Goal: Transaction & Acquisition: Purchase product/service

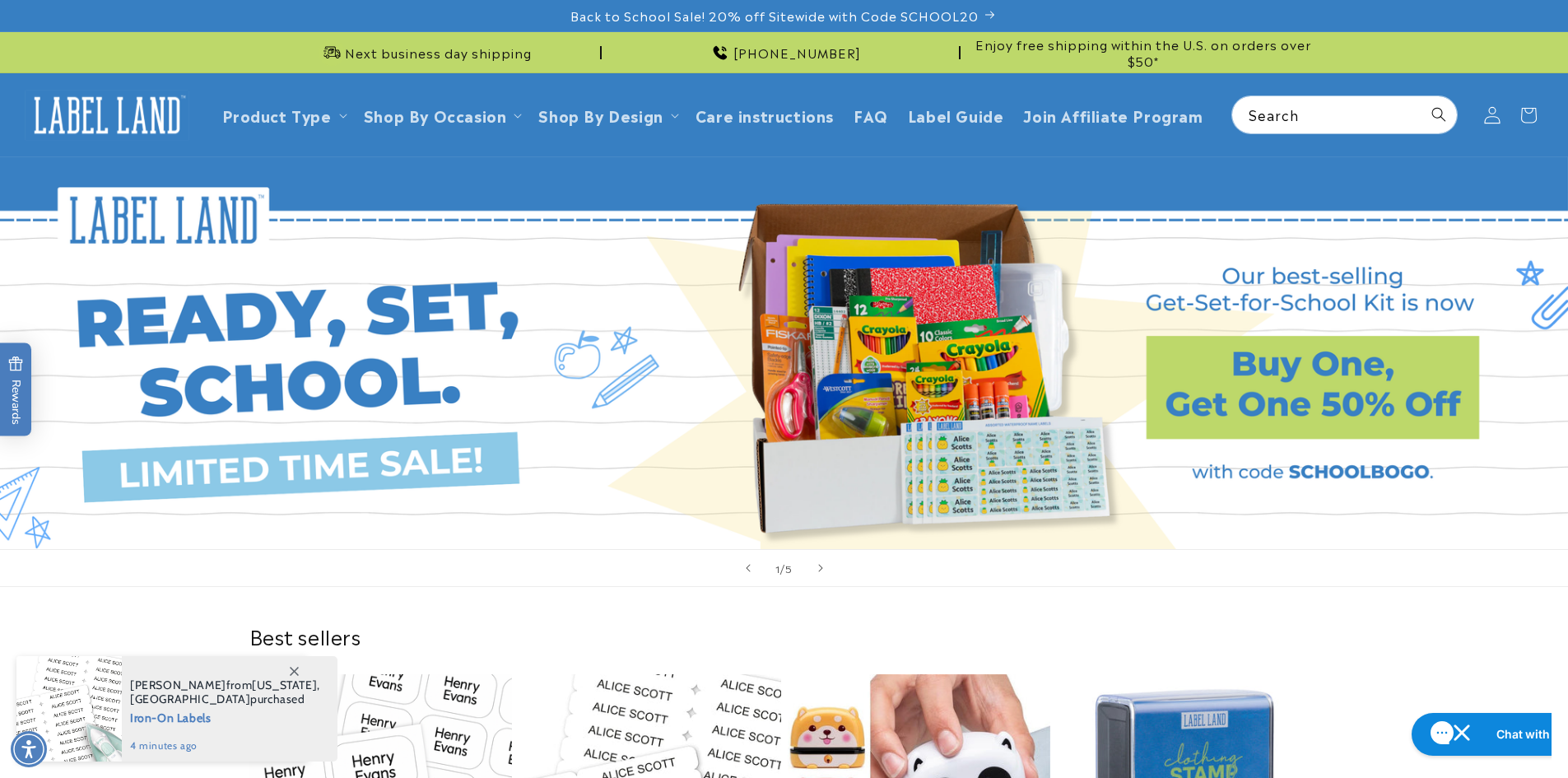
click at [1483, 113] on span at bounding box center [1492, 115] width 36 height 36
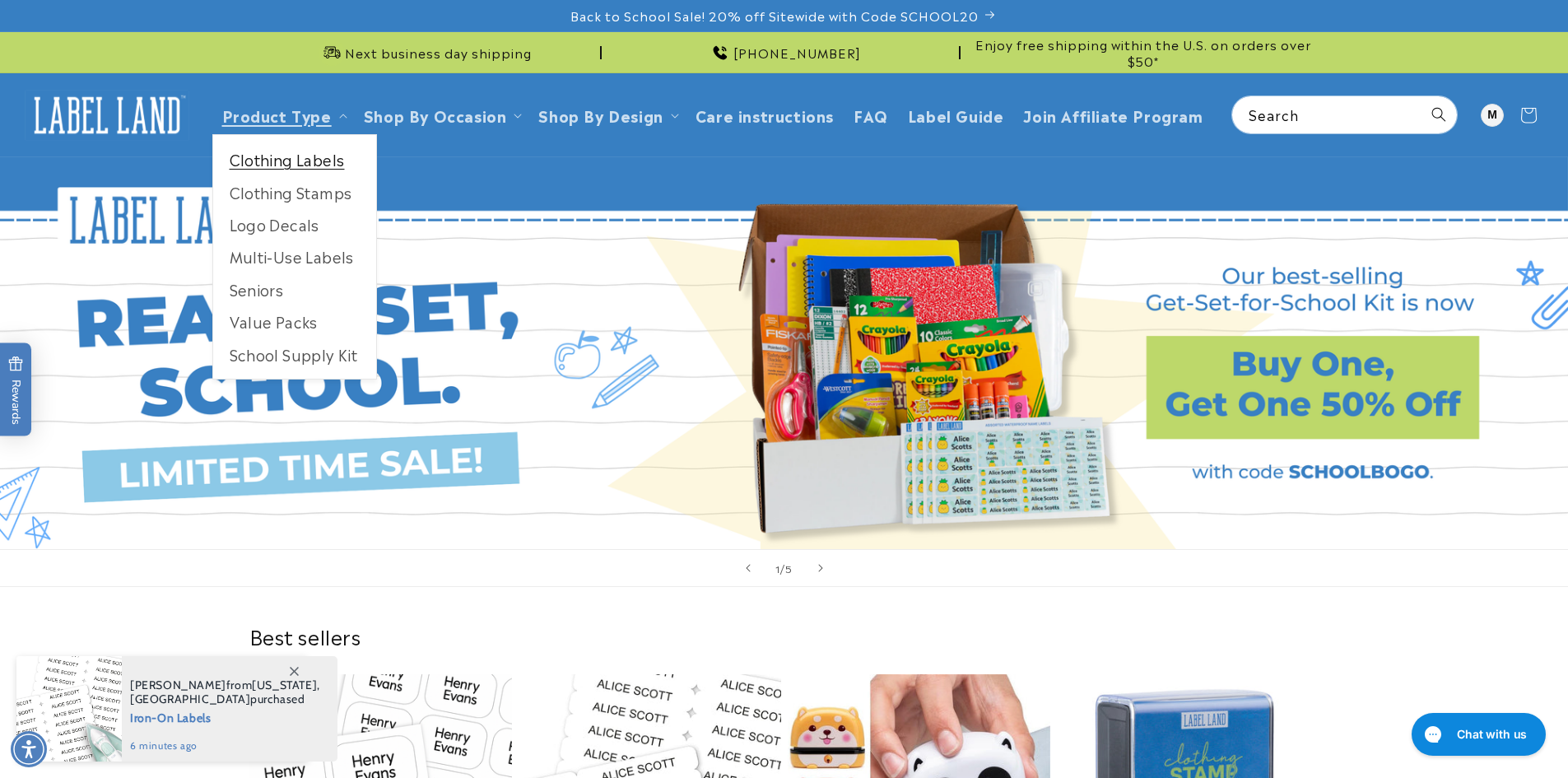
click at [316, 161] on link "Clothing Labels" at bounding box center [294, 160] width 163 height 32
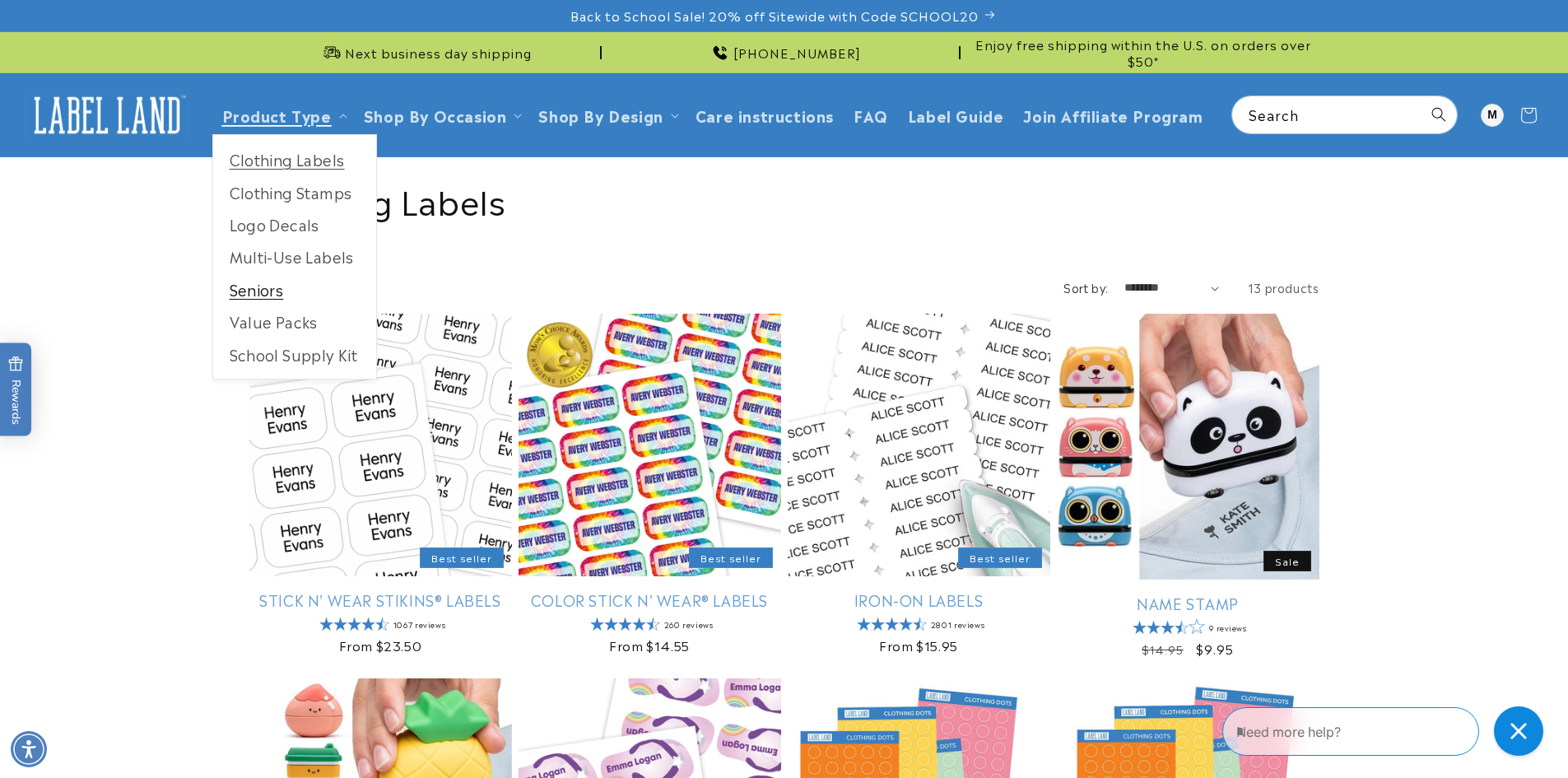
click at [270, 293] on link "Seniors" at bounding box center [294, 290] width 163 height 32
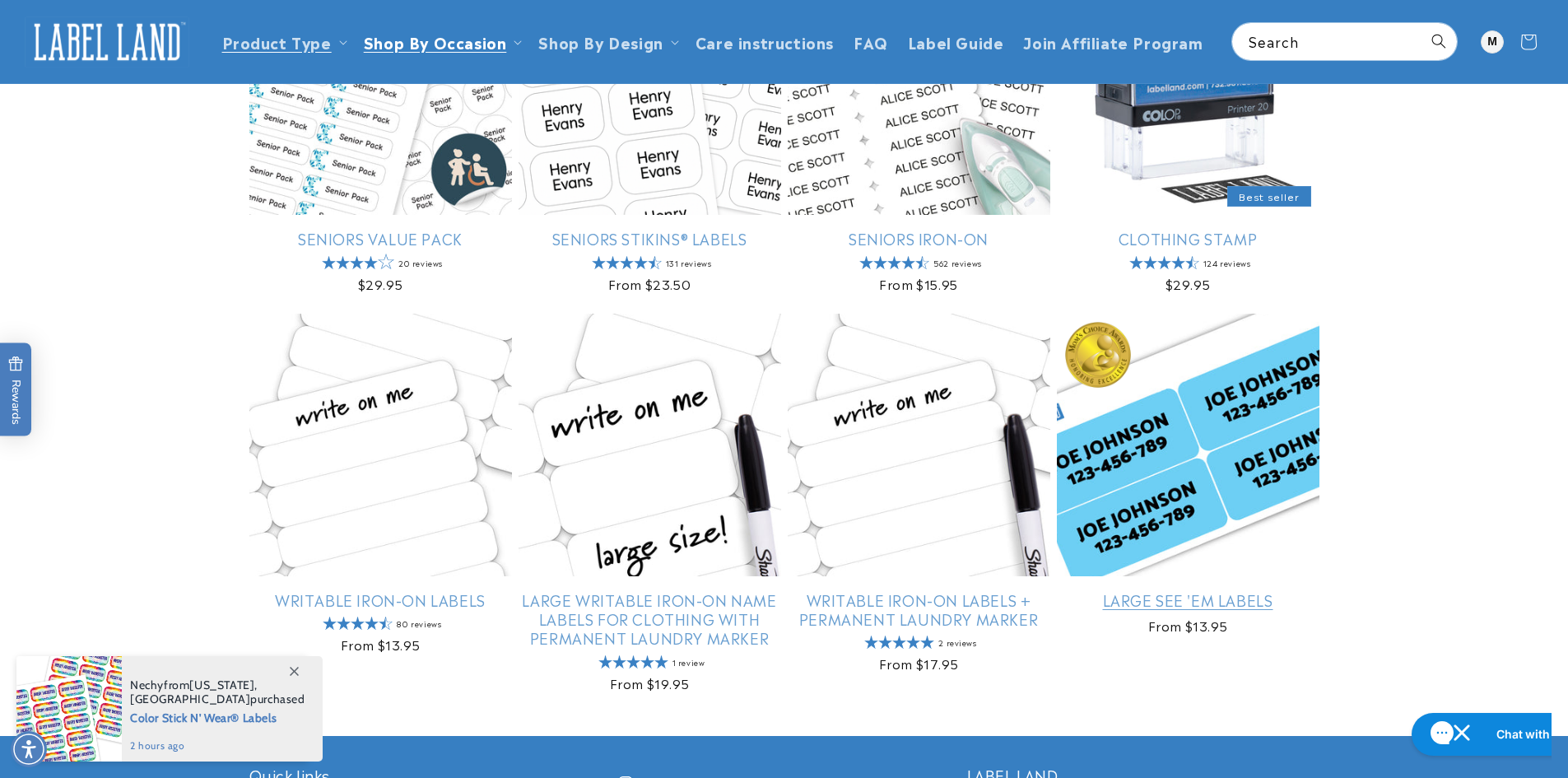
scroll to position [164, 0]
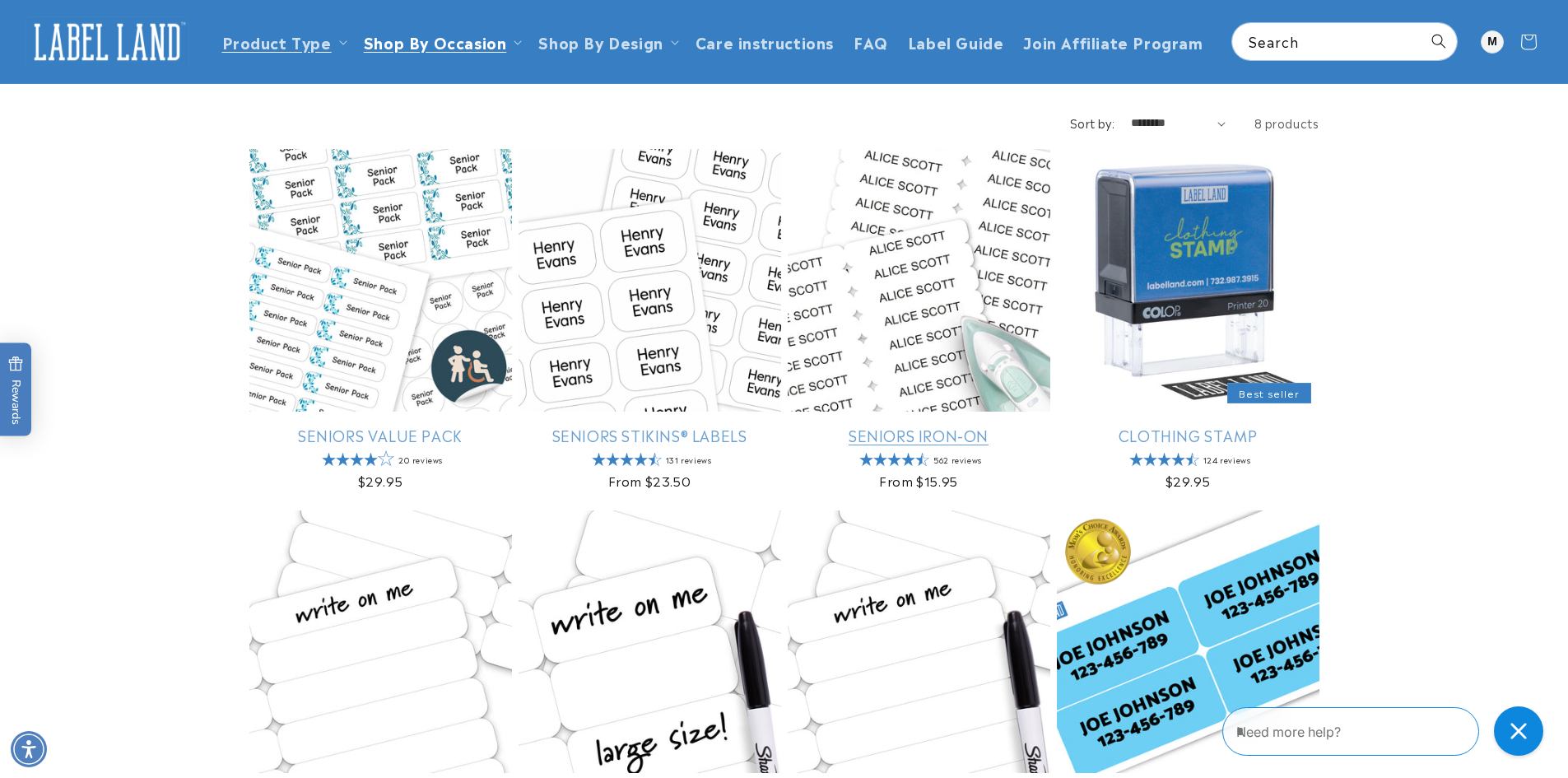
click at [956, 430] on link "Seniors Iron-On" at bounding box center [918, 435] width 262 height 19
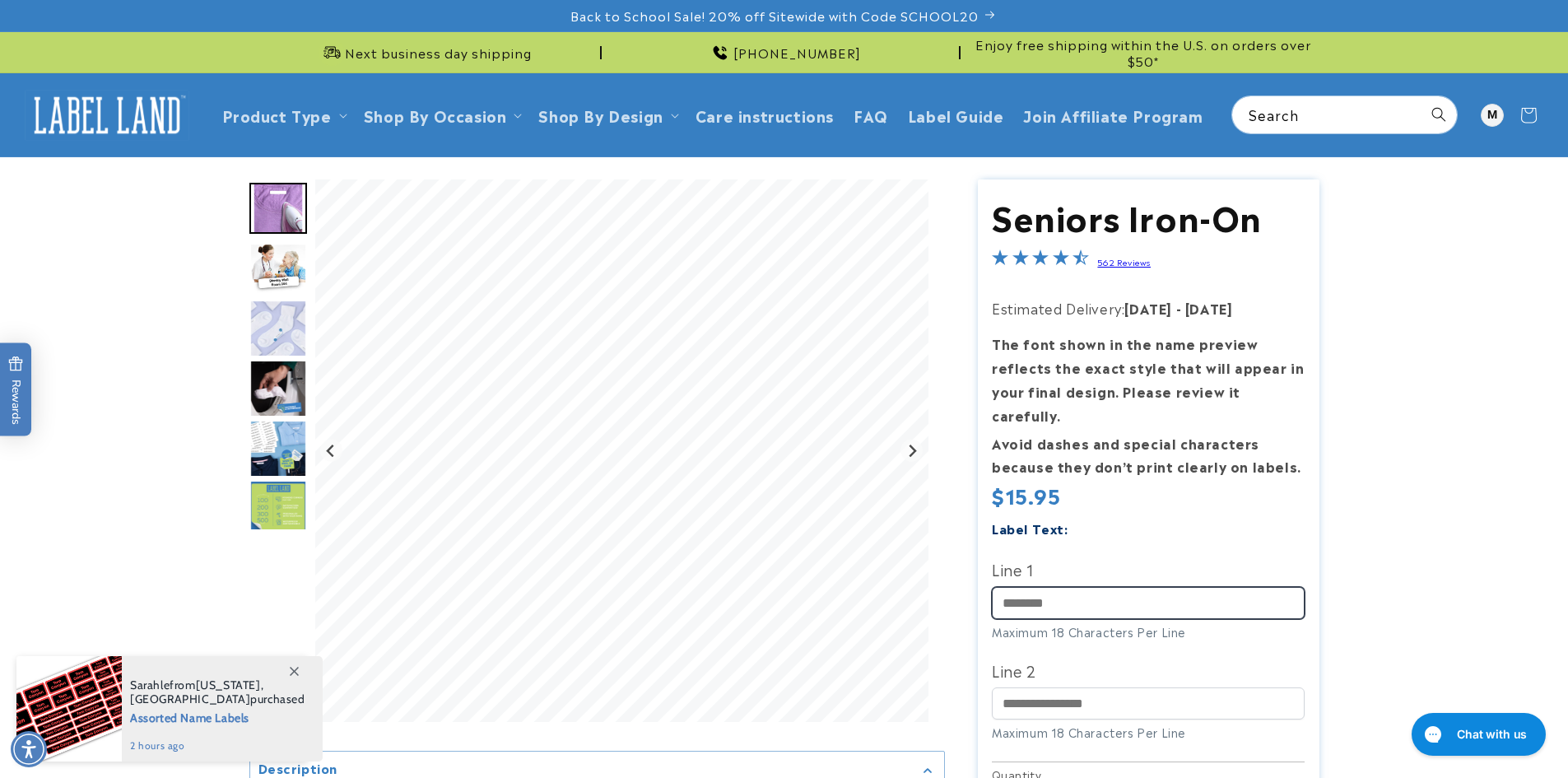
click at [1054, 587] on input "Line 1" at bounding box center [1147, 603] width 312 height 32
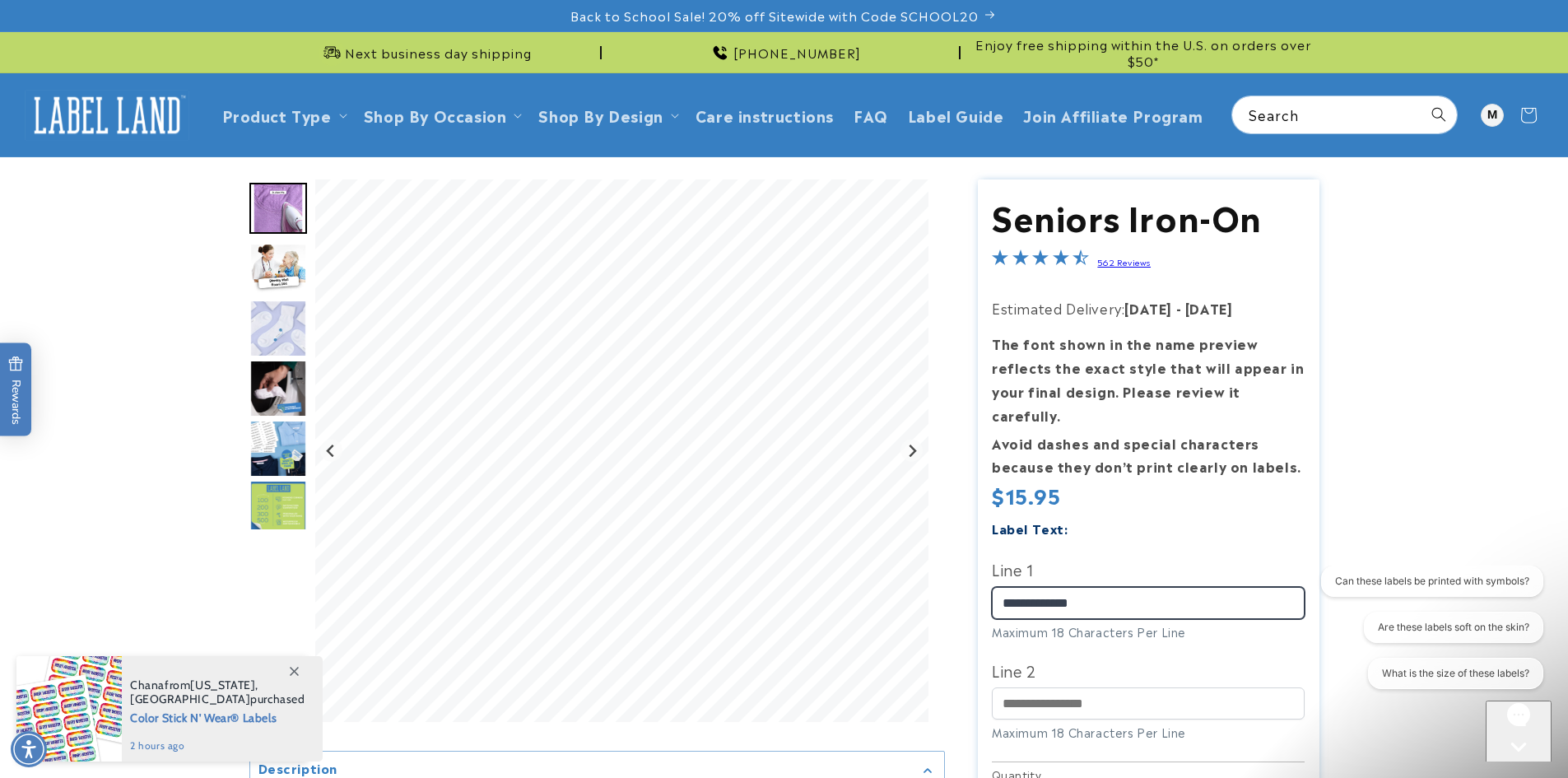
type input "**********"
